Goal: Task Accomplishment & Management: Use online tool/utility

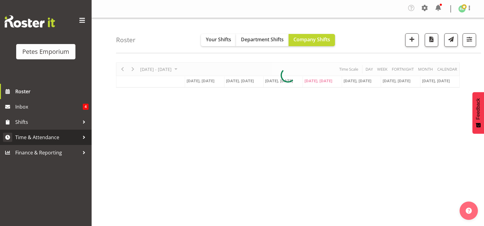
click at [44, 137] on span "Time & Attendance" at bounding box center [47, 136] width 64 height 9
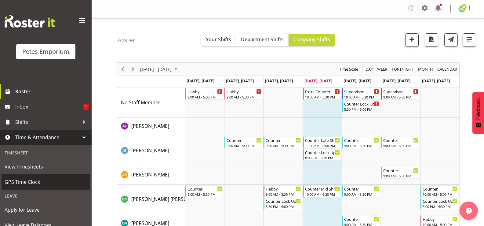
click at [32, 180] on span "GPS Time Clock" at bounding box center [46, 181] width 82 height 9
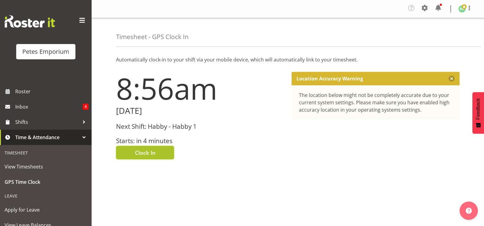
click at [157, 150] on button "Clock In" at bounding box center [145, 152] width 58 height 13
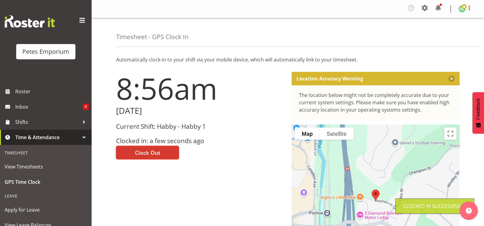
click at [460, 9] on img at bounding box center [461, 8] width 7 height 7
click at [435, 35] on link "Log Out" at bounding box center [443, 33] width 59 height 11
